Goal: Use online tool/utility: Utilize a website feature to perform a specific function

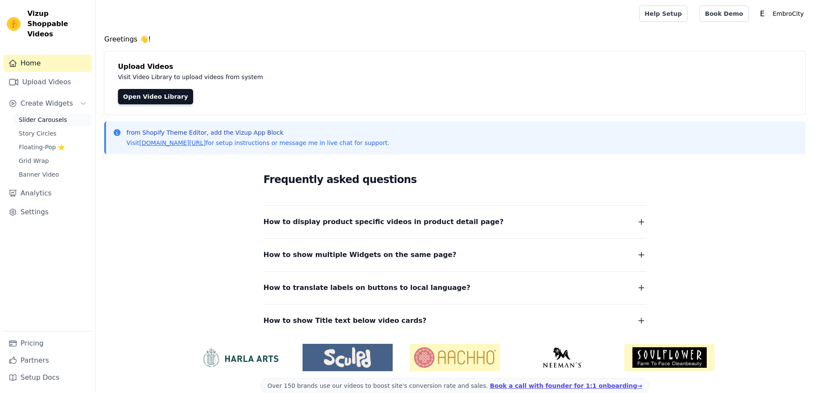
click at [55, 115] on span "Slider Carousels" at bounding box center [43, 119] width 48 height 9
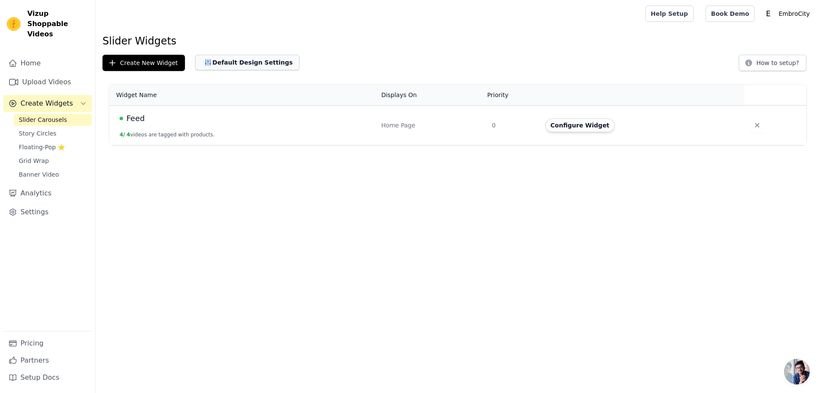
click at [241, 62] on button "Default Design Settings" at bounding box center [247, 62] width 104 height 15
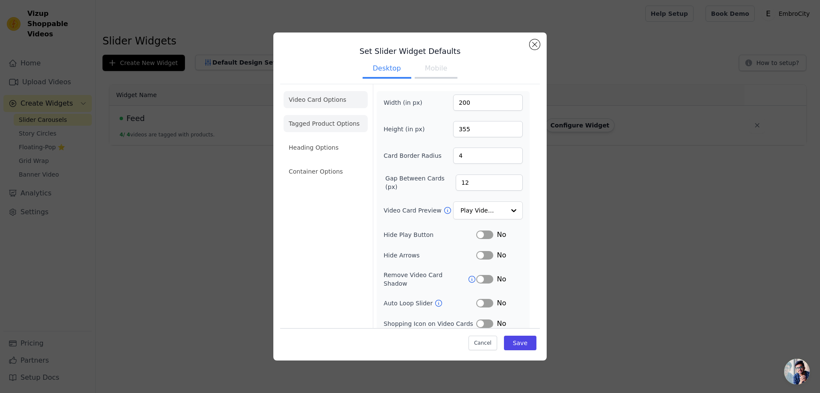
click at [324, 163] on li "Tagged Product Options" at bounding box center [326, 171] width 84 height 17
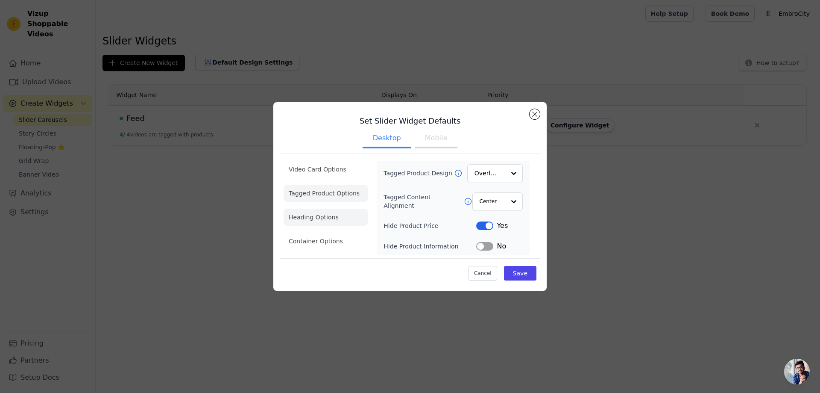
click at [309, 217] on li "Heading Options" at bounding box center [326, 216] width 84 height 17
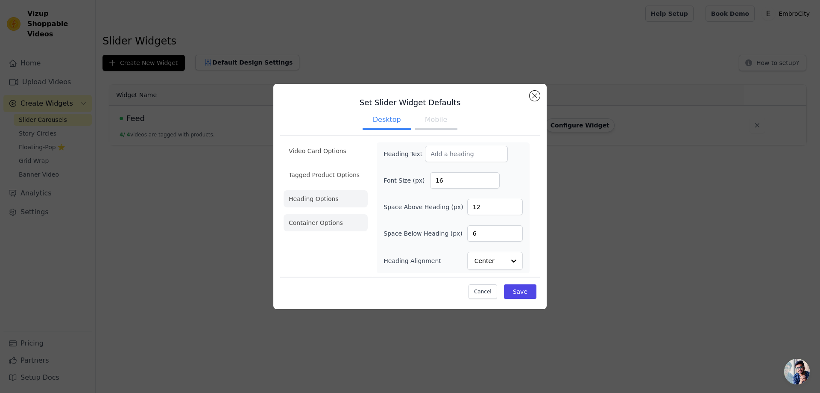
click at [311, 225] on li "Container Options" at bounding box center [326, 222] width 84 height 17
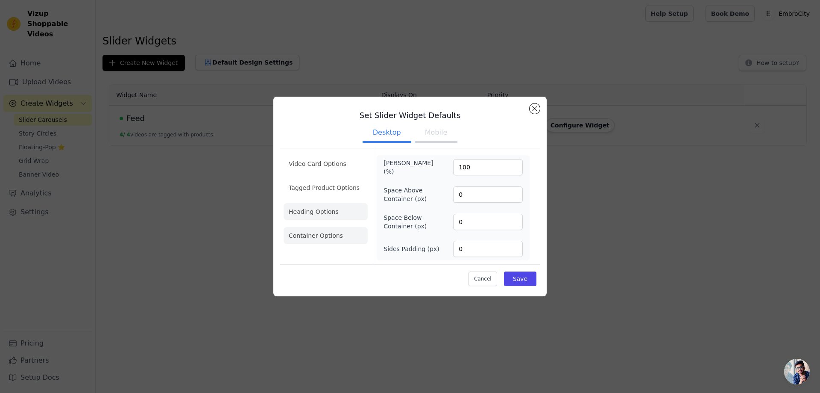
click at [305, 215] on li "Heading Options" at bounding box center [326, 211] width 84 height 17
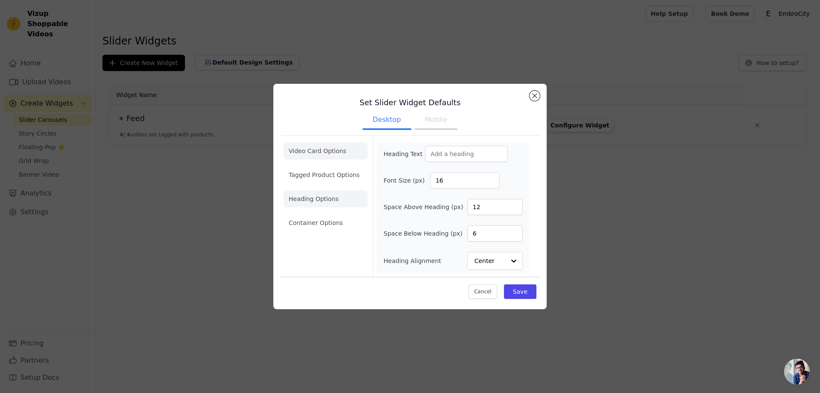
click at [316, 166] on li "Video Card Options" at bounding box center [326, 174] width 84 height 17
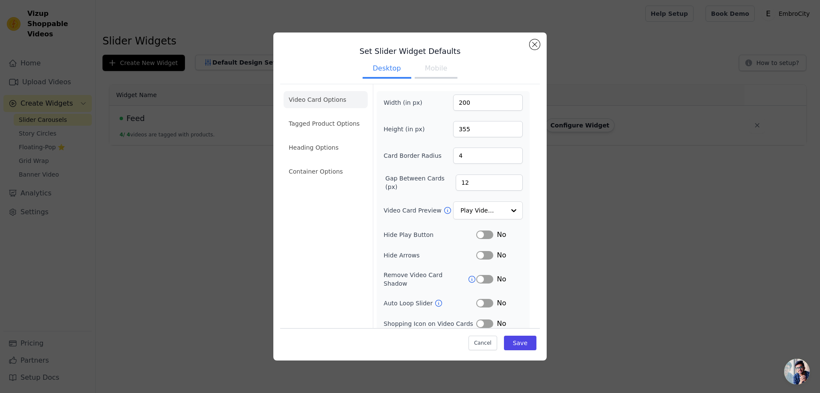
click at [434, 70] on button "Mobile" at bounding box center [436, 69] width 43 height 19
click at [330, 175] on li "Container Options" at bounding box center [326, 171] width 84 height 17
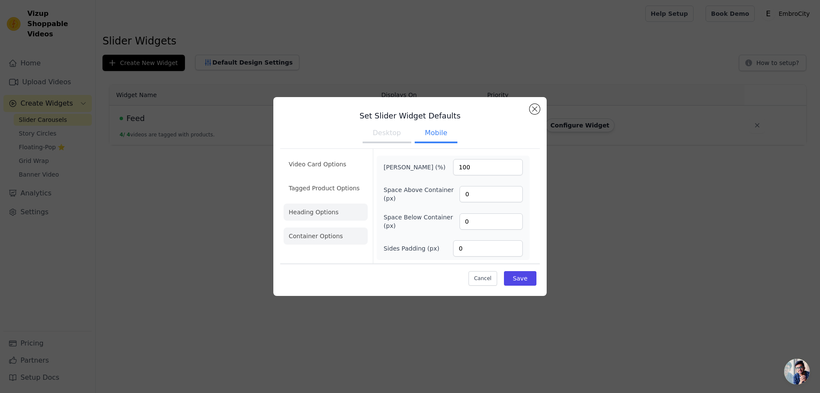
click at [317, 214] on li "Heading Options" at bounding box center [326, 211] width 84 height 17
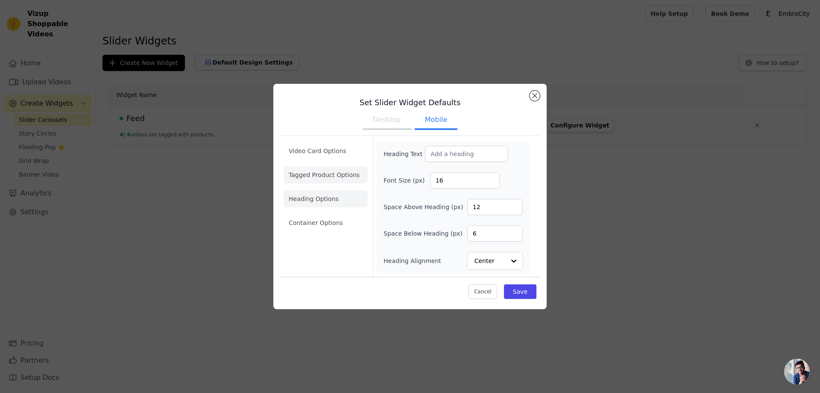
click at [327, 214] on li "Tagged Product Options" at bounding box center [326, 222] width 84 height 17
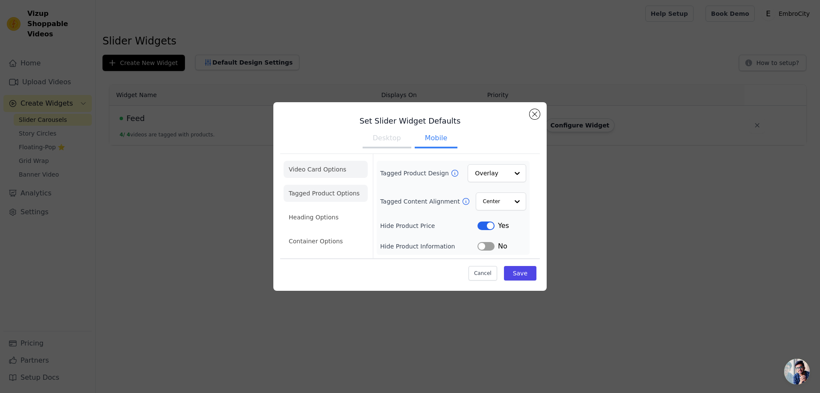
click at [320, 185] on li "Video Card Options" at bounding box center [326, 193] width 84 height 17
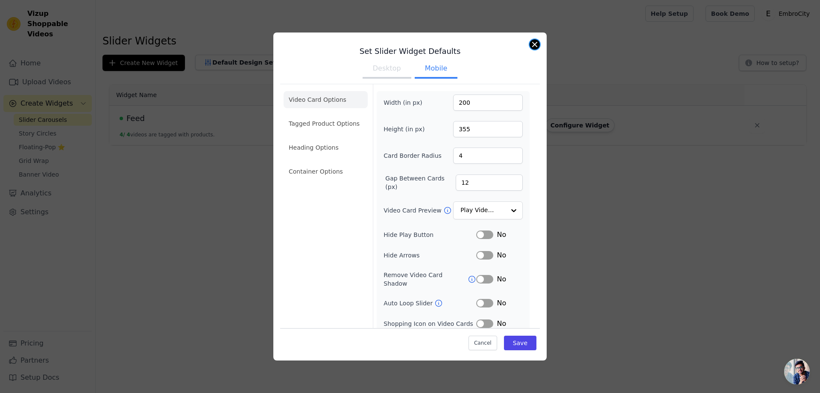
click at [530, 45] on button "Close modal" at bounding box center [535, 44] width 10 height 10
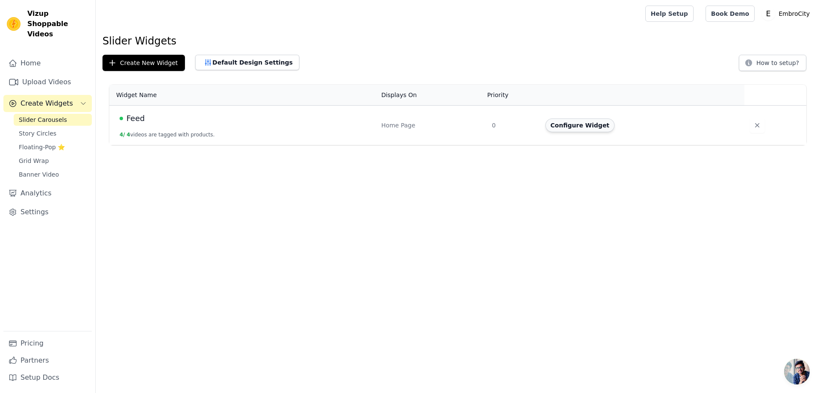
click at [555, 122] on button "Configure Widget" at bounding box center [580, 125] width 69 height 14
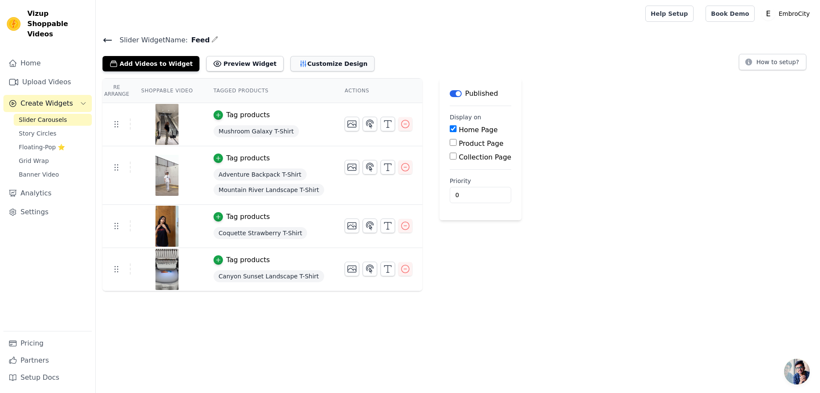
click at [293, 60] on button "Customize Design" at bounding box center [332, 63] width 84 height 15
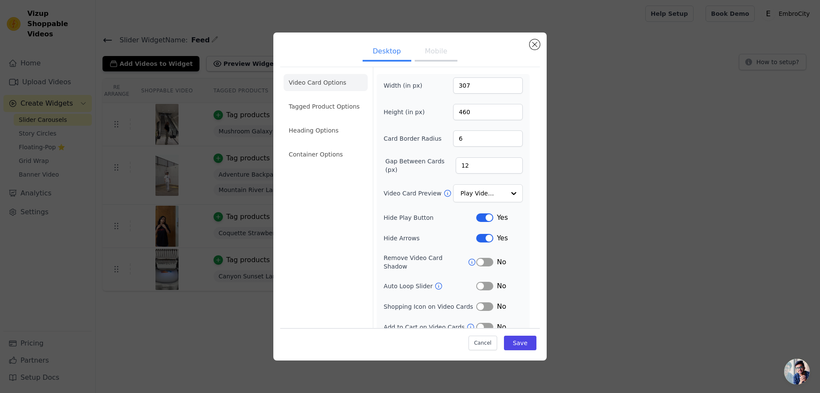
click at [422, 62] on ul "Desktop Mobile" at bounding box center [410, 52] width 260 height 26
click at [427, 57] on button "Mobile" at bounding box center [436, 52] width 43 height 19
click at [335, 157] on li "Container Options" at bounding box center [326, 154] width 84 height 17
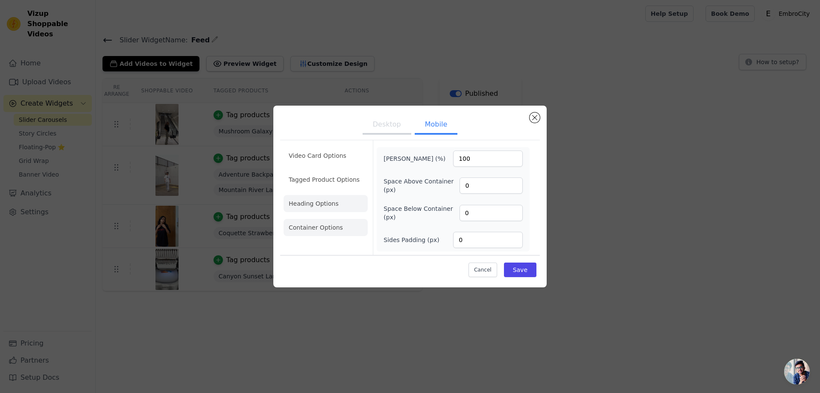
click at [329, 201] on li "Heading Options" at bounding box center [326, 203] width 84 height 17
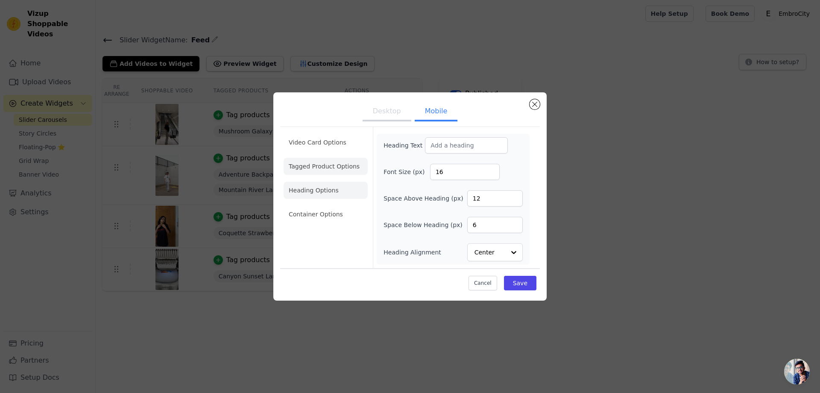
click at [328, 205] on li "Tagged Product Options" at bounding box center [326, 213] width 84 height 17
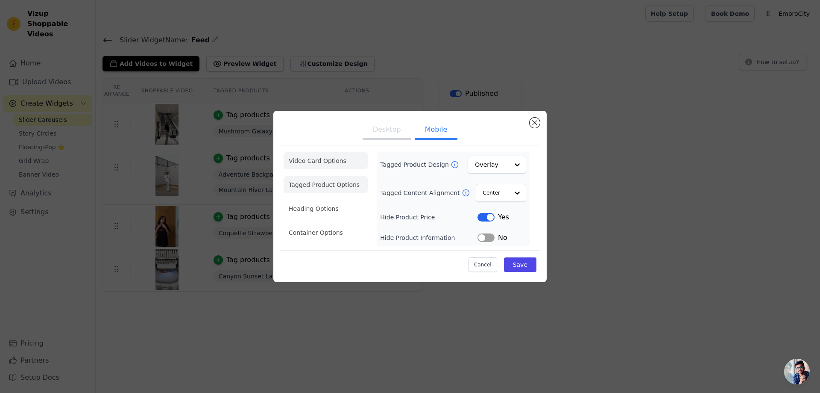
click at [324, 176] on li "Video Card Options" at bounding box center [326, 184] width 84 height 17
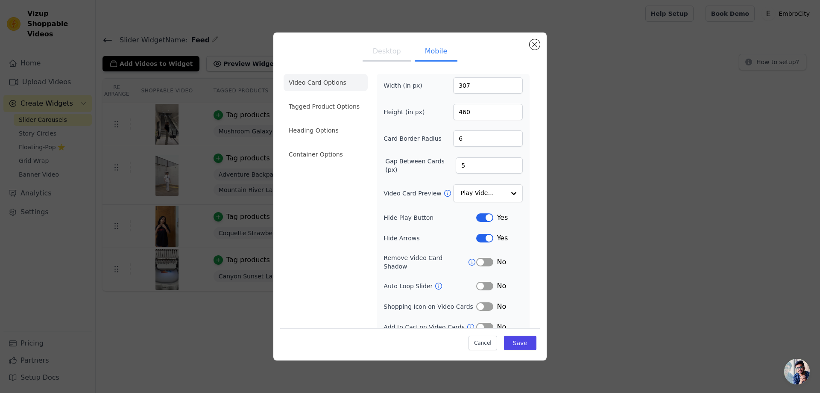
click at [392, 57] on button "Desktop" at bounding box center [387, 52] width 49 height 19
click at [534, 44] on button "Close modal" at bounding box center [535, 44] width 10 height 10
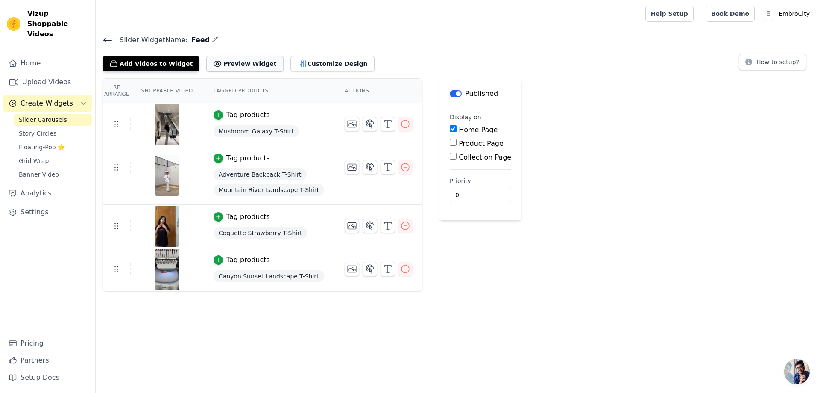
click at [239, 67] on button "Preview Widget" at bounding box center [244, 63] width 77 height 15
